Goal: Ask a question

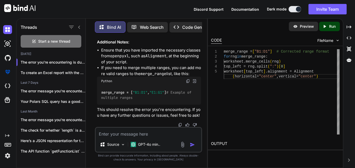
scroll to position [8498, 0]
click at [148, 111] on p "This should resolve the error you're encountering. If you have any further ques…" at bounding box center [149, 113] width 104 height 12
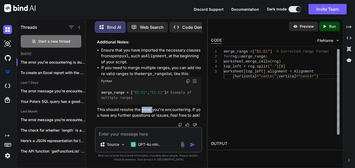
click at [148, 111] on p "This should resolve the error you're encountering. If you have any further ques…" at bounding box center [149, 113] width 104 height 12
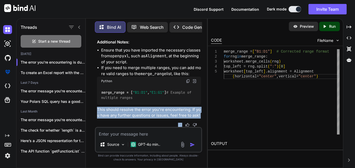
click at [148, 111] on p "This should resolve the error you're encountering. If you have any further ques…" at bounding box center [149, 113] width 104 height 12
drag, startPoint x: 148, startPoint y: 111, endPoint x: 142, endPoint y: 119, distance: 10.0
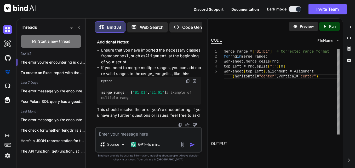
click at [145, 116] on p "This should resolve the error you're encountering. If you have any further ques…" at bounding box center [149, 113] width 104 height 12
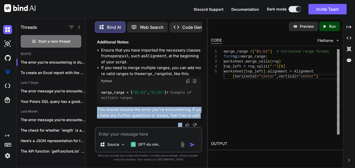
click at [145, 116] on p "This should resolve the error you're encountering. If you have any further ques…" at bounding box center [149, 113] width 104 height 12
click at [143, 117] on p "This should resolve the error you're encountering. If you have any further ques…" at bounding box center [149, 113] width 104 height 12
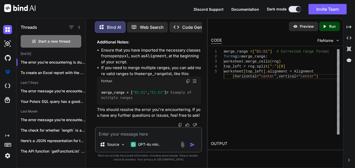
click at [144, 115] on p "This should resolve the error you're encountering. If you have any further ques…" at bounding box center [149, 113] width 104 height 12
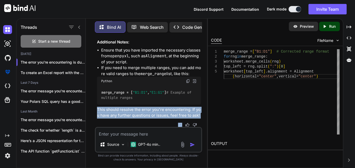
click at [144, 115] on p "This should resolve the error you're encountering. If you have any further ques…" at bounding box center [149, 113] width 104 height 12
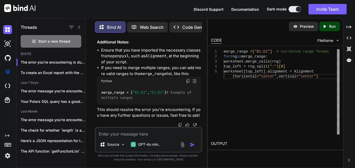
scroll to position [0, 0]
click at [251, 102] on div "merge_range = [ "B1:D1" ] # Corrected range format for rng in merge_range : wor…" at bounding box center [282, 91] width 116 height 85
click at [157, 89] on div "merge_range = [ "B1:D1" , "E1:G1" ] # Example of multiple ranges" at bounding box center [149, 94] width 104 height 19
click at [138, 134] on textarea at bounding box center [149, 132] width 106 height 9
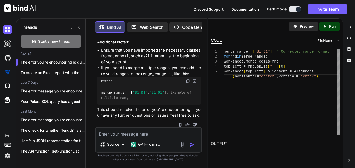
paste textarea "import polars as pl from pprint import pprint import pandas as pd from openpyxl…"
type textarea "import polars as pl from pprint import pprint import pandas as pd from openpyxl…"
type textarea "x"
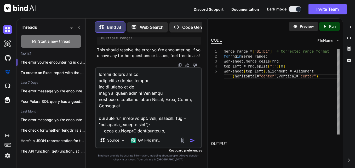
scroll to position [2296, 0]
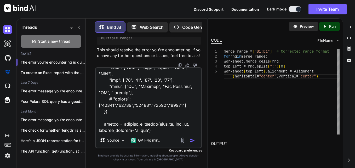
type textarea "import polars as pl from pprint import pprint import pandas as pd from openpyxl…"
type textarea "x"
type textarea "import polars as pl from pprint import pprint import pandas as pd from openpyxl…"
type textarea "x"
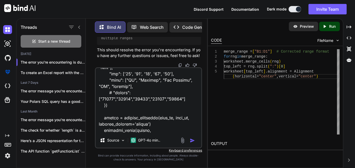
type textarea "import polars as pl from pprint import pprint import pandas as pd from openpyxl…"
type textarea "x"
type textarea "import polars as pl from pprint import pprint import pandas as pd from openpyxl…"
type textarea "x"
type textarea "import polars as pl from pprint import pprint import pandas as pd from openpyxl…"
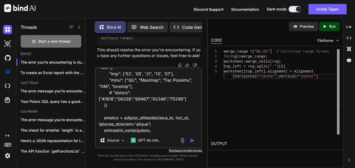
type textarea "x"
type textarea "import polars as pl from pprint import pprint import pandas as pd from openpyxl…"
type textarea "x"
type textarea "import polars as pl from pprint import pprint import pandas as pd from openpyxl…"
type textarea "x"
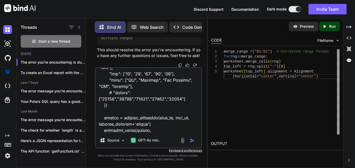
type textarea "import polars as pl from pprint import pprint import pandas as pd from openpyxl…"
type textarea "x"
type textarea "import polars as pl from pprint import pprint import pandas as pd from openpyxl…"
type textarea "x"
type textarea "import polars as pl from pprint import pprint import pandas as pd from openpyxl…"
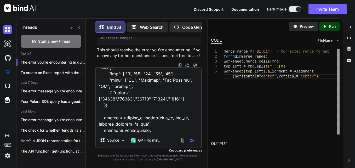
type textarea "x"
type textarea "import polars as pl from pprint import pprint import pandas as pd from openpyxl…"
type textarea "x"
type textarea "import polars as pl from pprint import pprint import pandas as pd from openpyxl…"
type textarea "x"
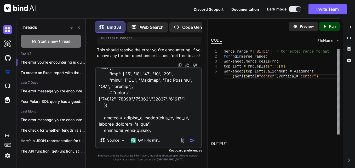
type textarea "import polars as pl from pprint import pprint import pandas as pd from openpyxl…"
type textarea "x"
type textarea "import polars as pl from pprint import pprint import pandas as pd from openpyxl…"
type textarea "x"
type textarea "import polars as pl from pprint import pprint import pandas as pd from openpyxl…"
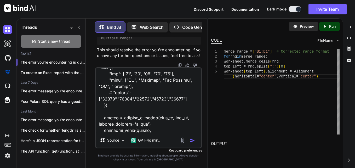
type textarea "x"
type textarea "import polars as pl from pprint import pprint import pandas as pd from openpyxl…"
type textarea "x"
type textarea "import polars as pl from pprint import pprint import pandas as pd from openpyxl…"
type textarea "x"
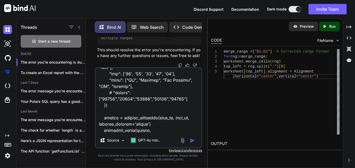
type textarea "import polars as pl from pprint import pprint import pandas as pd from openpyxl…"
type textarea "x"
type textarea "import polars as pl from pprint import pprint import pandas as pd from openpyxl…"
type textarea "x"
type textarea "import polars as pl from pprint import pprint import pandas as pd from openpyxl…"
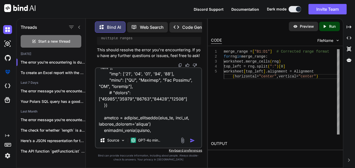
type textarea "x"
type textarea "import polars as pl from pprint import pprint import pandas as pd from openpyxl…"
type textarea "x"
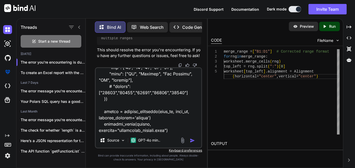
type textarea "import polars as pl from pprint import pprint import pandas as pd from openpyxl…"
type textarea "x"
type textarea "import polars as pl from pprint import pprint import pandas as pd from openpyxl…"
type textarea "x"
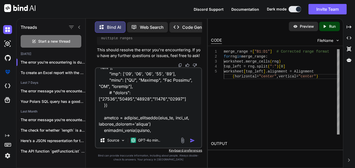
type textarea "import polars as pl from pprint import pprint import pandas as pd from openpyxl…"
type textarea "x"
type textarea "import polars as pl from pprint import pprint import pandas as pd from openpyxl…"
type textarea "x"
type textarea "import polars as pl from pprint import pprint import pandas as pd from openpyxl…"
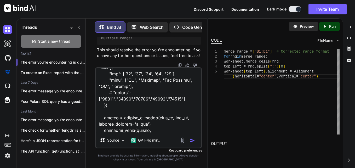
type textarea "x"
type textarea "import polars as pl from pprint import pprint import pandas as pd from openpyxl…"
type textarea "x"
type textarea "import polars as pl from pprint import pprint import pandas as pd from openpyxl…"
type textarea "x"
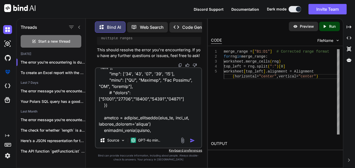
type textarea "import polars as pl from pprint import pprint import pandas as pd from openpyxl…"
type textarea "x"
type textarea "import polars as pl from pprint import pprint import pandas as pd from openpyxl…"
type textarea "x"
type textarea "import polars as pl from pprint import pprint import pandas as pd from openpyxl…"
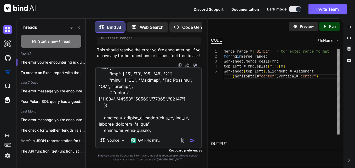
type textarea "x"
type textarea "import polars as pl from pprint import pprint import pandas as pd from openpyxl…"
type textarea "x"
type textarea "import polars as pl from pprint import pprint import pandas as pd from openpyxl…"
type textarea "x"
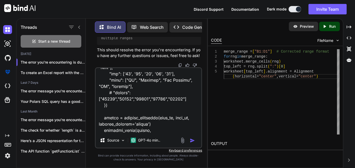
type textarea "import polars as pl from pprint import pprint import pandas as pd from openpyxl…"
type textarea "x"
type textarea "import polars as pl from pprint import pprint import pandas as pd from openpyxl…"
click at [159, 131] on textarea at bounding box center [149, 100] width 106 height 65
type textarea "x"
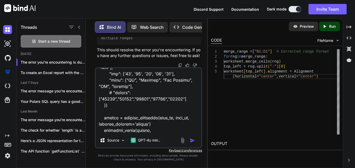
paste textarea "Traceback (most recent call last): File "C:\Users\2787071\Desktop\myproject\com…"
type textarea "import polars as pl from pprint import pprint import pandas as pd from openpyxl…"
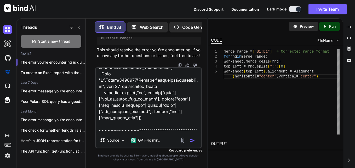
type textarea "x"
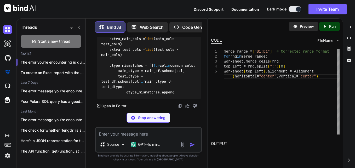
scroll to position [9669, 0]
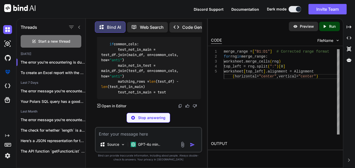
type textarea "x"
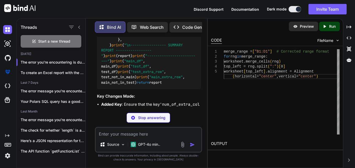
type textarea "x"
type textarea "print("test_df", test_df) print("test_extra_row", test_not_in_main) print("main…"
type textarea "x"
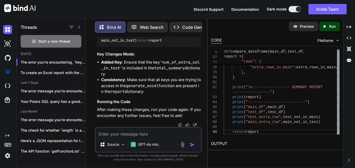
scroll to position [10443, 0]
click at [145, 132] on textarea at bounding box center [149, 132] width 106 height 9
type textarea "n"
type textarea "x"
type textarea "no"
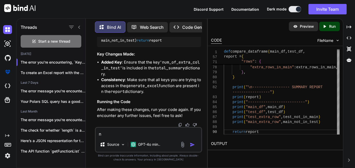
type textarea "x"
type textarea "now"
type textarea "x"
type textarea "now"
type textarea "x"
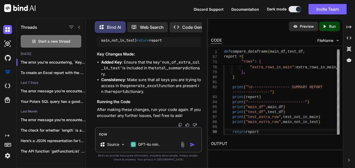
type textarea "now m"
type textarea "x"
type textarea "now my"
type textarea "x"
type textarea "now my"
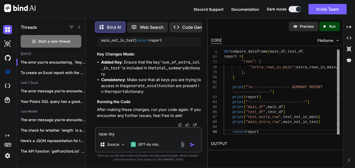
type textarea "x"
type textarea "now my e"
type textarea "x"
type textarea "now my ex"
type textarea "x"
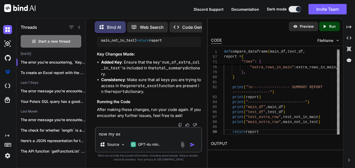
type textarea "now my exc"
type textarea "x"
type textarea "now my exce"
type textarea "x"
type textarea "now my excel"
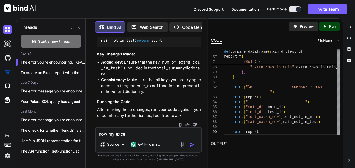
type textarea "x"
type textarea "now my excel"
type textarea "x"
type textarea "now my excel l"
type textarea "x"
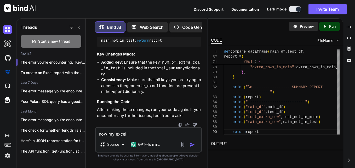
type textarea "now my excel lo"
type textarea "x"
type textarea "now my excel loo"
type textarea "x"
type textarea "now my excel look"
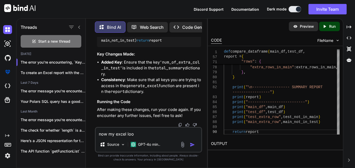
type textarea "x"
type textarea "now my excel looks"
type textarea "x"
type textarea "now my excel looks"
type textarea "x"
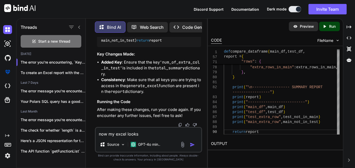
type textarea "now my excel looks l"
type textarea "x"
type textarea "now my excel looks li"
type textarea "x"
type textarea "now my excel looks lik"
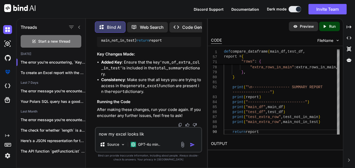
type textarea "x"
type textarea "now my excel looks like"
type textarea "x"
type textarea "now my excel looks like"
type textarea "x"
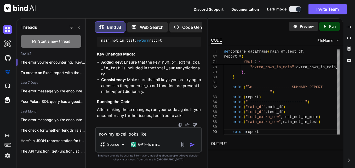
type textarea "now my excel looks like t"
type textarea "x"
type textarea "now my excel looks like th"
type textarea "x"
type textarea "now my excel looks like thi"
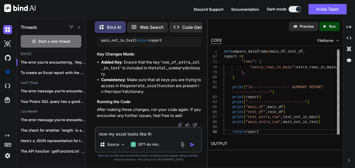
type textarea "x"
type textarea "now my excel looks like this"
type textarea "x"
type textarea "now my excel looks like this"
type textarea "x"
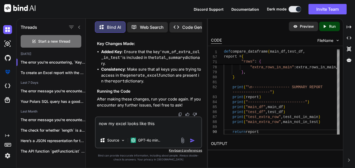
paste textarea "File Type Row Mismatched Matched Total Row df 2 3 5 file 1 3 4 File Type Column…"
type textarea "now my excel looks like this File Type Row Mismatched Matched Total Row df 2 3 …"
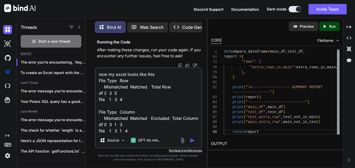
scroll to position [7, 0]
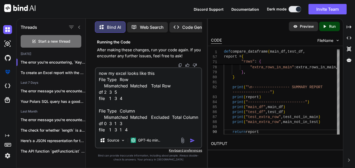
type textarea "x"
type textarea "now my excel looks like this File Type Row Mismatched Matched Total Row df 2 3 …"
type textarea "x"
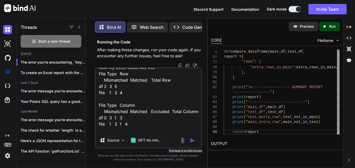
scroll to position [13, 0]
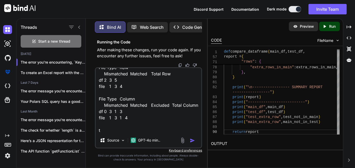
type textarea "now my excel looks like this File Type Row Mismatched Matched Total Row df 2 3 …"
type textarea "x"
type textarea "now my excel looks like this File Type Row Mismatched Matched Total Row df 2 3 …"
type textarea "x"
type textarea "now my excel looks like this File Type Row Mismatched Matched Total Row df 2 3 …"
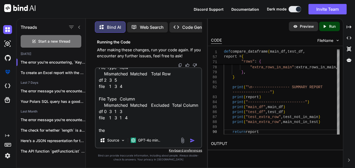
type textarea "x"
type textarea "now my excel looks like this File Type Row Mismatched Matched Total Row df 2 3 …"
type textarea "x"
type textarea "now my excel looks like this File Type Row Mismatched Matched Total Row df 2 3 …"
type textarea "x"
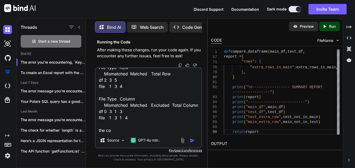
type textarea "now my excel looks like this File Type Row Mismatched Matched Total Row df 2 3 …"
type textarea "x"
type textarea "now my excel looks like this File Type Row Mismatched Matched Total Row df 2 3 …"
type textarea "x"
type textarea "now my excel looks like this File Type Row Mismatched Matched Total Row df 2 3 …"
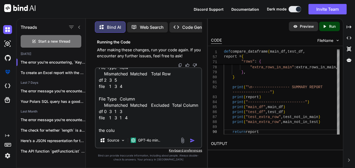
type textarea "x"
type textarea "now my excel looks like this File Type Row Mismatched Matched Total Row df 2 3 …"
type textarea "x"
type textarea "now my excel looks like this File Type Row Mismatched Matched Total Row df 2 3 …"
type textarea "x"
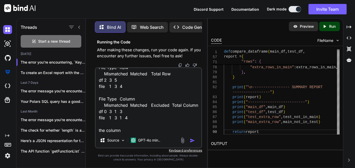
type textarea "now my excel looks like this File Type Row Mismatched Matched Total Row df 2 3 …"
type textarea "x"
type textarea "now my excel looks like this File Type Row Mismatched Matched Total Row df 2 3 …"
type textarea "x"
type textarea "now my excel looks like this File Type Row Mismatched Matched Total Row df 2 3 …"
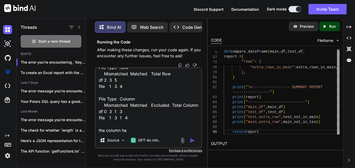
type textarea "x"
type textarea "now my excel looks like this File Type Row Mismatched Matched Total Row df 2 3 …"
type textarea "x"
type textarea "now my excel looks like this File Type Row Mismatched Matched Total Row df 2 3 …"
type textarea "x"
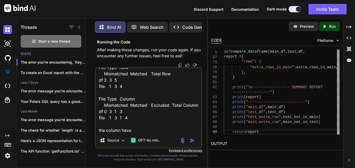
type textarea "now my excel looks like this File Type Row Mismatched Matched Total Row df 2 3 …"
type textarea "x"
type textarea "now my excel looks like this File Type Row Mismatched Matched Total Row df 2 3 …"
type textarea "x"
type textarea "now my excel looks like this File Type Row Mismatched Matched Total Row df 2 3 …"
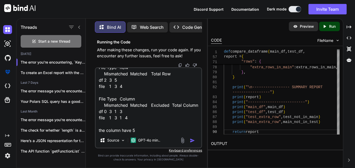
type textarea "x"
type textarea "now my excel looks like this File Type Row Mismatched Matched Total Row df 2 3 …"
type textarea "x"
type textarea "now my excel looks like this File Type Row Mismatched Matched Total Row df 2 3 …"
type textarea "x"
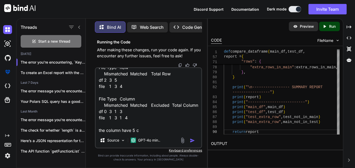
type textarea "now my excel looks like this File Type Row Mismatched Matched Total Row df 2 3 …"
type textarea "x"
type textarea "now my excel looks like this File Type Row Mismatched Matched Total Row df 2 3 …"
type textarea "x"
type textarea "now my excel looks like this File Type Row Mismatched Matched Total Row df 2 3 …"
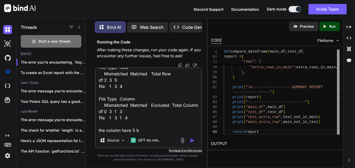
type textarea "x"
type textarea "now my excel looks like this File Type Row Mismatched Matched Total Row df 2 3 …"
type textarea "x"
type textarea "now my excel looks like this File Type Row Mismatched Matched Total Row df 2 3 …"
type textarea "x"
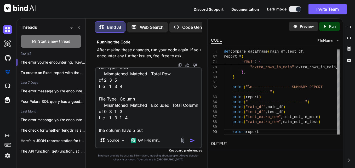
type textarea "now my excel looks like this File Type Row Mismatched Matched Total Row df 2 3 …"
type textarea "x"
type textarea "now my excel looks like this File Type Row Mismatched Matched Total Row df 2 3 …"
type textarea "x"
type textarea "now my excel looks like this File Type Row Mismatched Matched Total Row df 2 3 …"
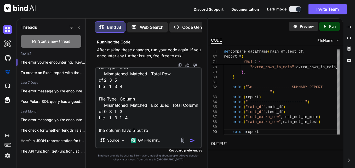
type textarea "x"
type textarea "now my excel looks like this File Type Row Mismatched Matched Total Row df 2 3 …"
type textarea "x"
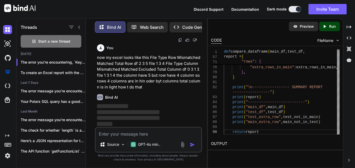
scroll to position [10712, 0]
click at [145, 132] on textarea at bounding box center [149, 132] width 106 height 9
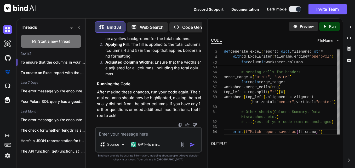
scroll to position [11266, 0]
drag, startPoint x: 118, startPoint y: 55, endPoint x: 162, endPoint y: 62, distance: 45.2
copy code "for row in worksheet.iter_rows(min_row= 1 , max_row=worksheet.max_row, min_col=…"
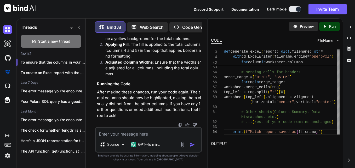
click at [246, 156] on div "Preview Created with Pixso. Run CODE FileName 50 51 52 53 54 55 56 57 58 59 60 …" at bounding box center [274, 92] width 135 height 149
click at [147, 134] on textarea at bounding box center [149, 132] width 106 height 9
paste textarea "for row in worksheet.iter_rows(min_row=1, max_row=worksheet.max_row, min_col=1,…"
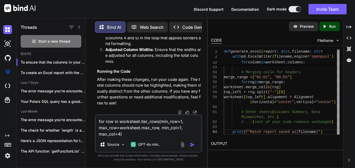
click at [147, 134] on textarea "for row in worksheet.iter_rows(min_row=1, max_row=worksheet.max_row, min_col=1,…" at bounding box center [149, 126] width 106 height 22
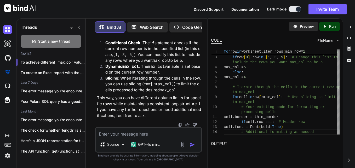
scroll to position [11690, 0]
drag, startPoint x: 109, startPoint y: 73, endPoint x: 143, endPoint y: 100, distance: 42.9
copy code "if row[ 0 ].row in [ 1 , 3 , 5 ]: # Change this list to include the rows you wa…"
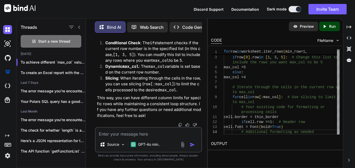
scroll to position [11721, 0]
drag, startPoint x: 109, startPoint y: 71, endPoint x: 165, endPoint y: 70, distance: 55.7
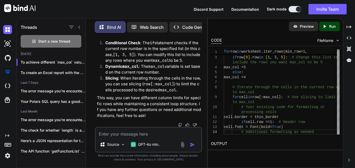
copy code "for cell in row[:max_col]:"
click at [179, 133] on textarea at bounding box center [149, 132] width 106 height 9
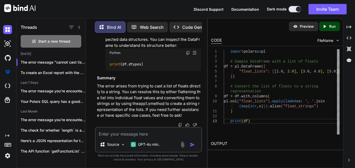
scroll to position [12207, 0]
click at [122, 136] on textarea at bounding box center [149, 132] width 106 height 9
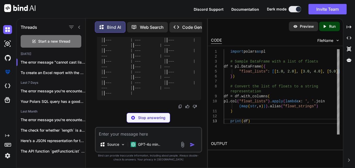
scroll to position [12709, 0]
